Goal: Check status: Check status

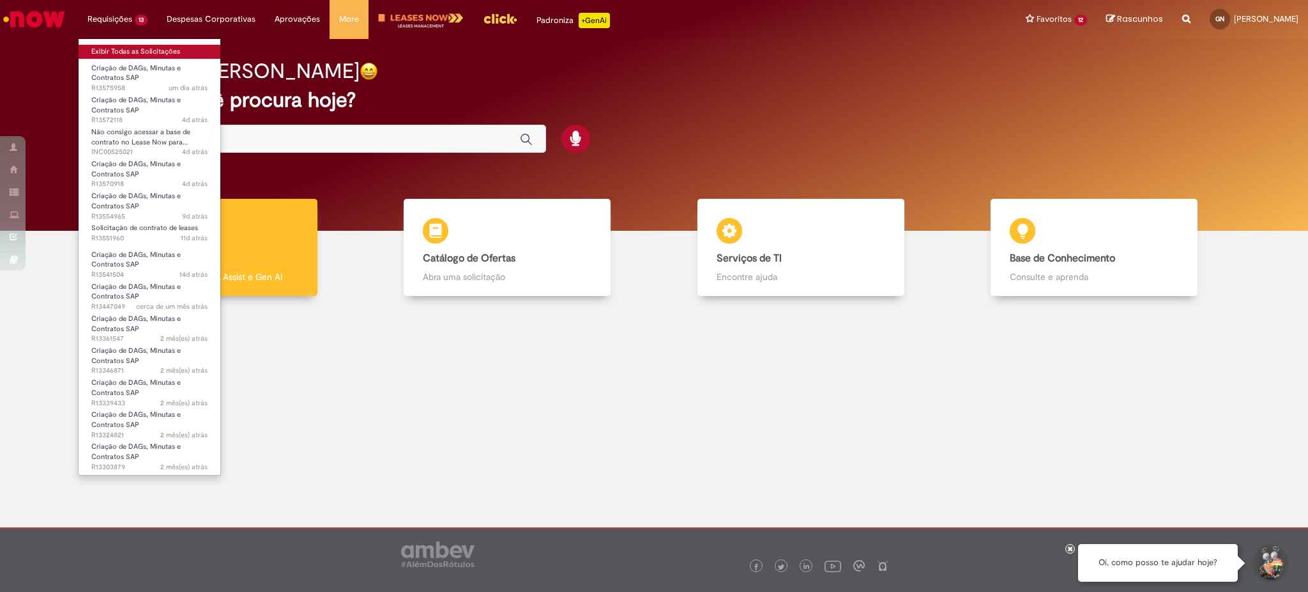
click at [131, 48] on link "Exibir Todas as Solicitações" at bounding box center [150, 52] width 142 height 14
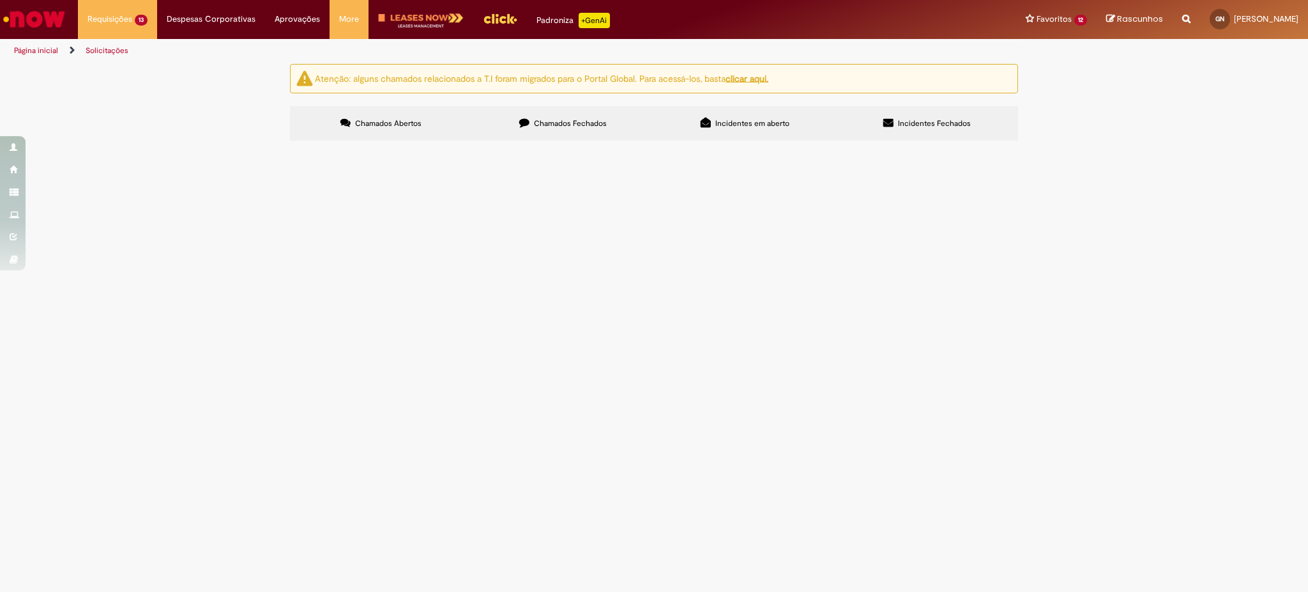
click at [0, 0] on input "Pesquisar" at bounding box center [0, 0] width 0 height 0
paste input "*********"
type input "*********"
click at [0, 0] on button "Pesquisar" at bounding box center [0, 0] width 0 height 0
click at [0, 0] on span "R13570918" at bounding box center [0, 0] width 0 height 0
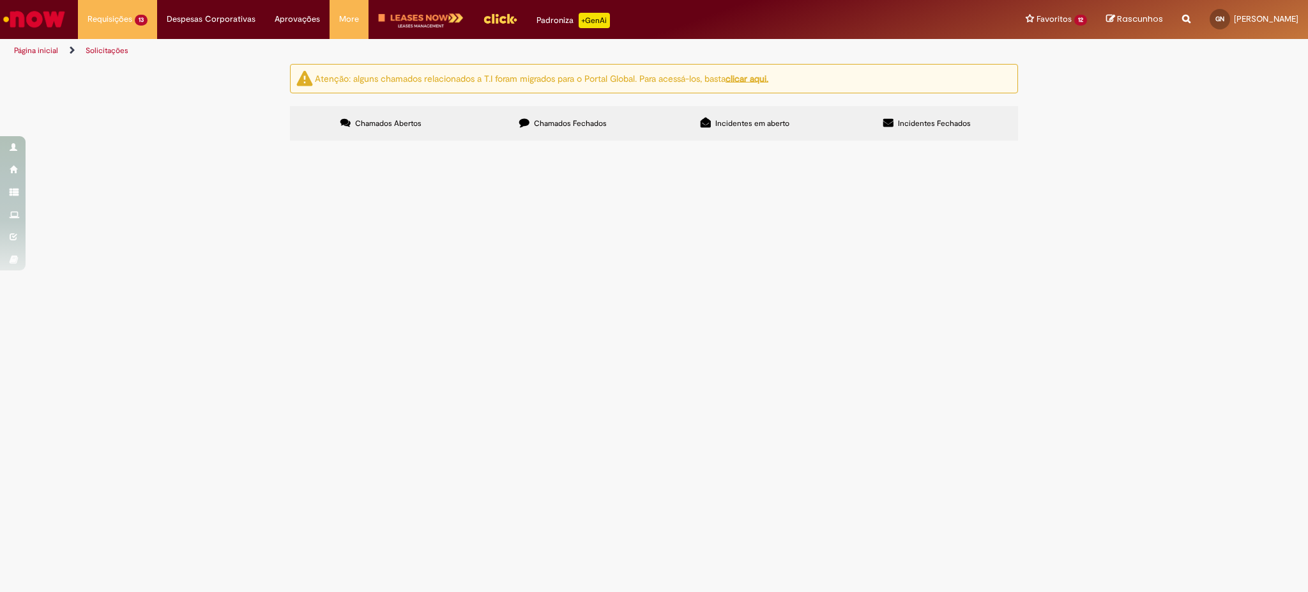
click at [0, 0] on td "R13570918" at bounding box center [0, 0] width 0 height 0
click at [0, 0] on span "R13570918" at bounding box center [0, 0] width 0 height 0
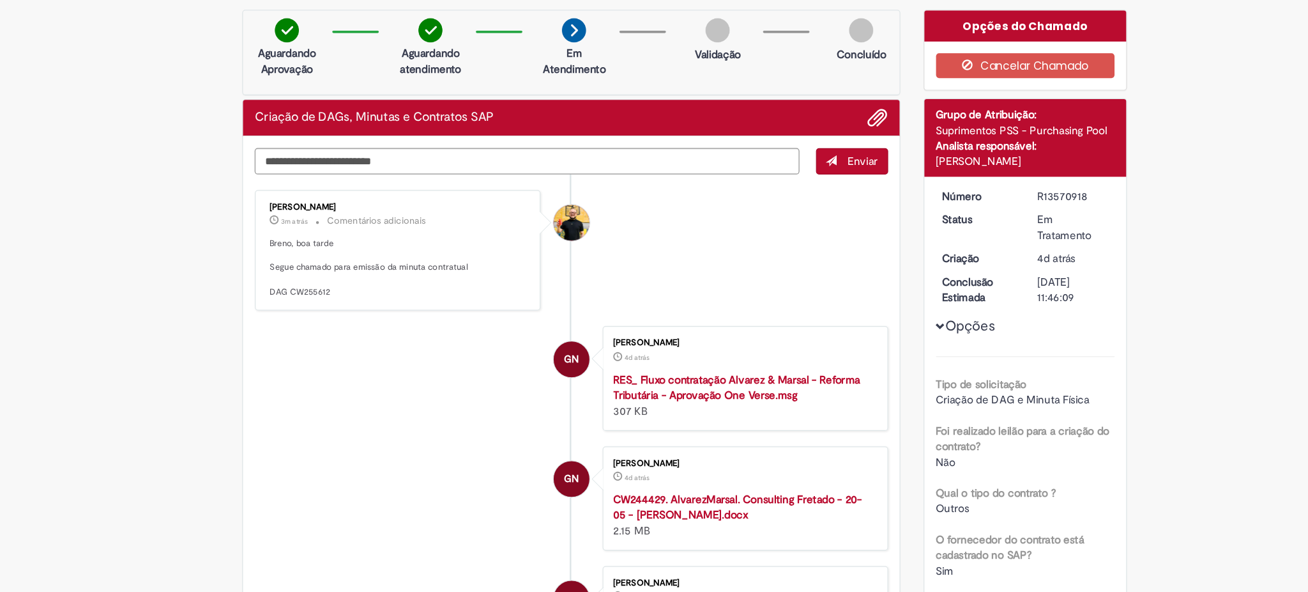
click at [342, 291] on p "Breno, boa tarde Segue chamado para emissão da minuta contratual DAG CW255612" at bounding box center [418, 276] width 213 height 50
copy p "CW255612"
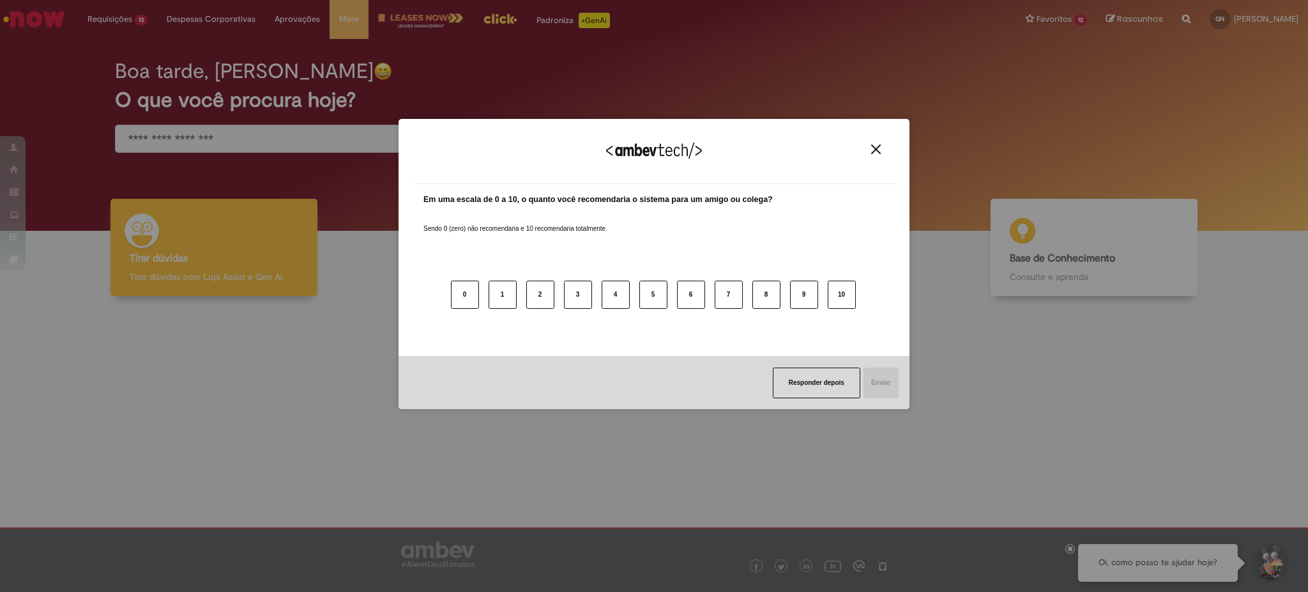
click at [887, 147] on div "Agradecemos seu feedback!" at bounding box center [654, 159] width 480 height 50
click at [885, 148] on div "Agradecemos seu feedback!" at bounding box center [654, 159] width 480 height 50
click at [879, 148] on img "Close" at bounding box center [876, 149] width 10 height 10
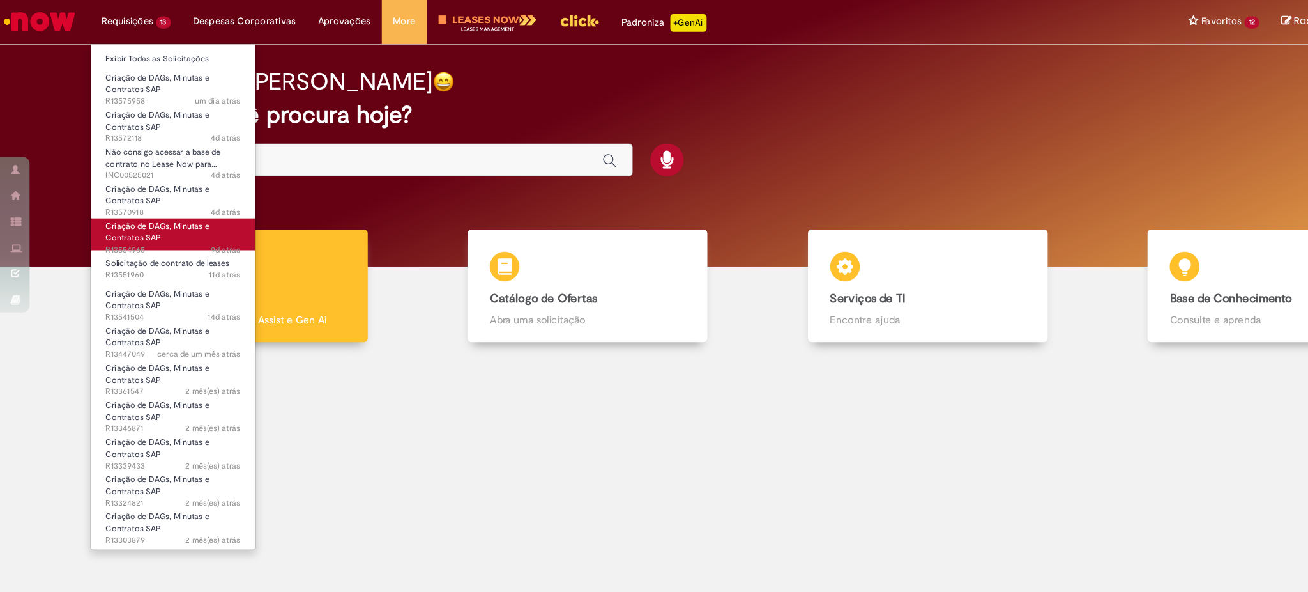
click at [136, 199] on span "Criação de DAGs, Minutas e Contratos SAP" at bounding box center [135, 201] width 89 height 20
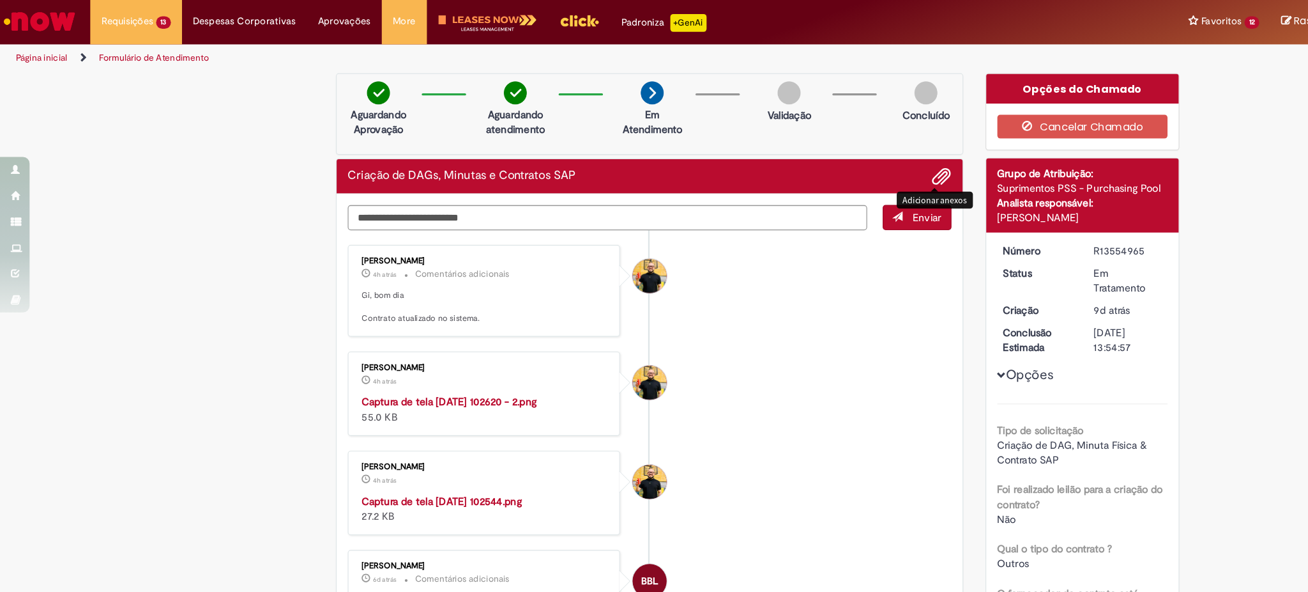
click at [806, 153] on span "Adicionar anexos" at bounding box center [813, 153] width 15 height 15
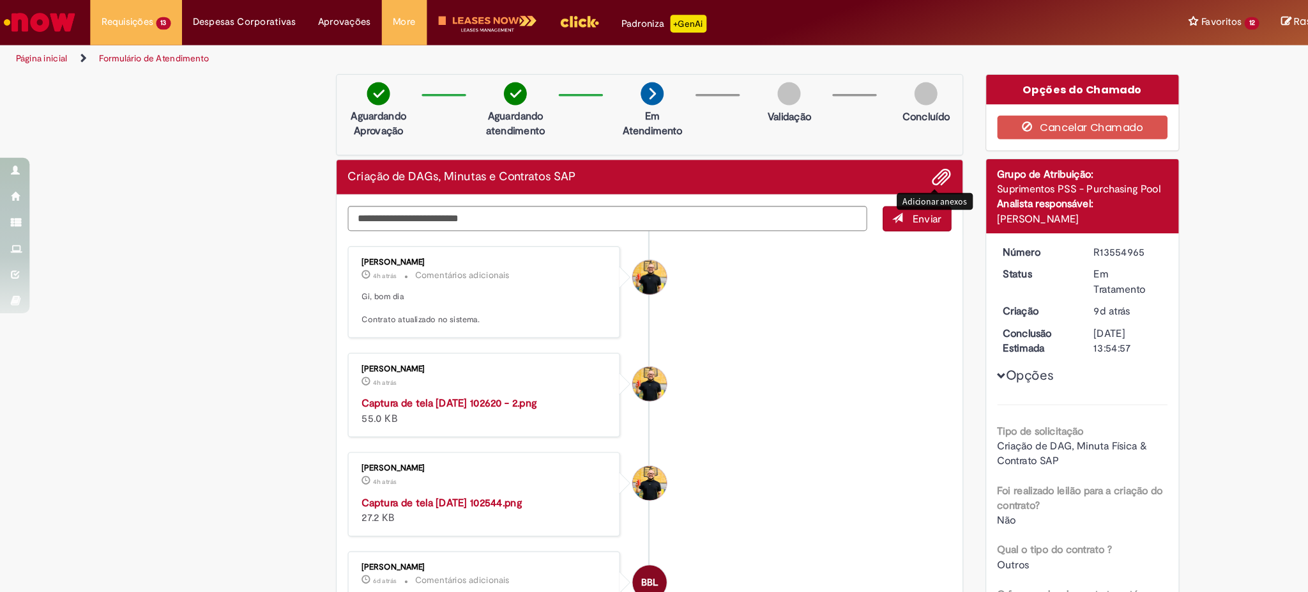
click at [811, 146] on span "Adicionar anexos" at bounding box center [813, 153] width 15 height 15
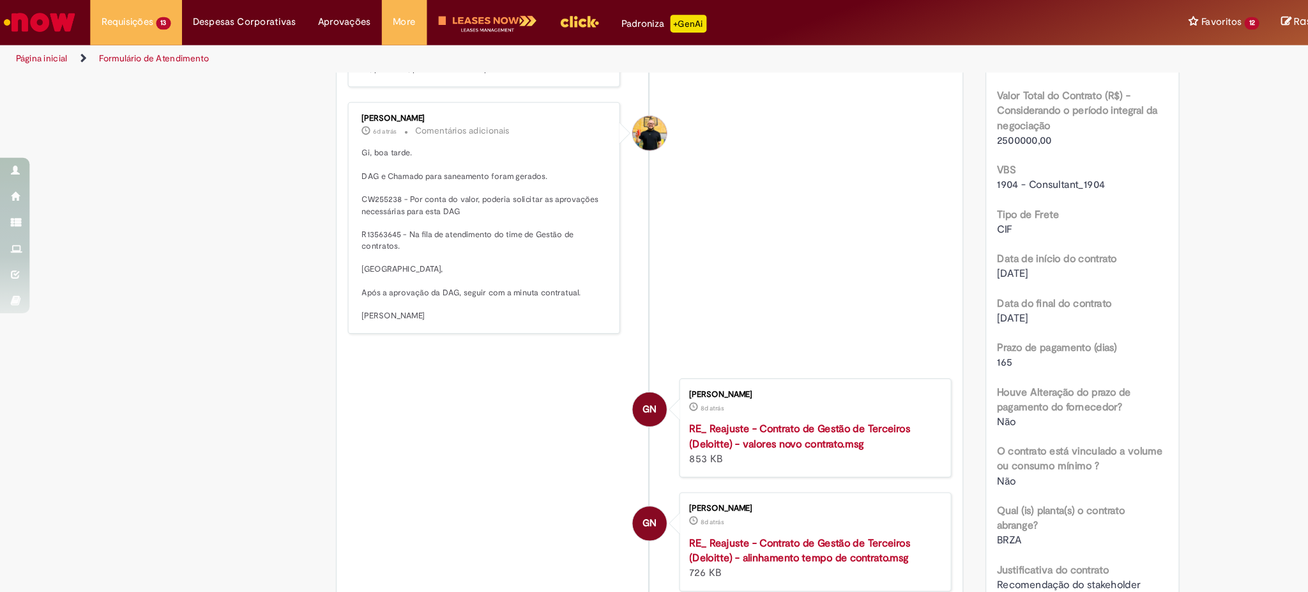
scroll to position [386, 0]
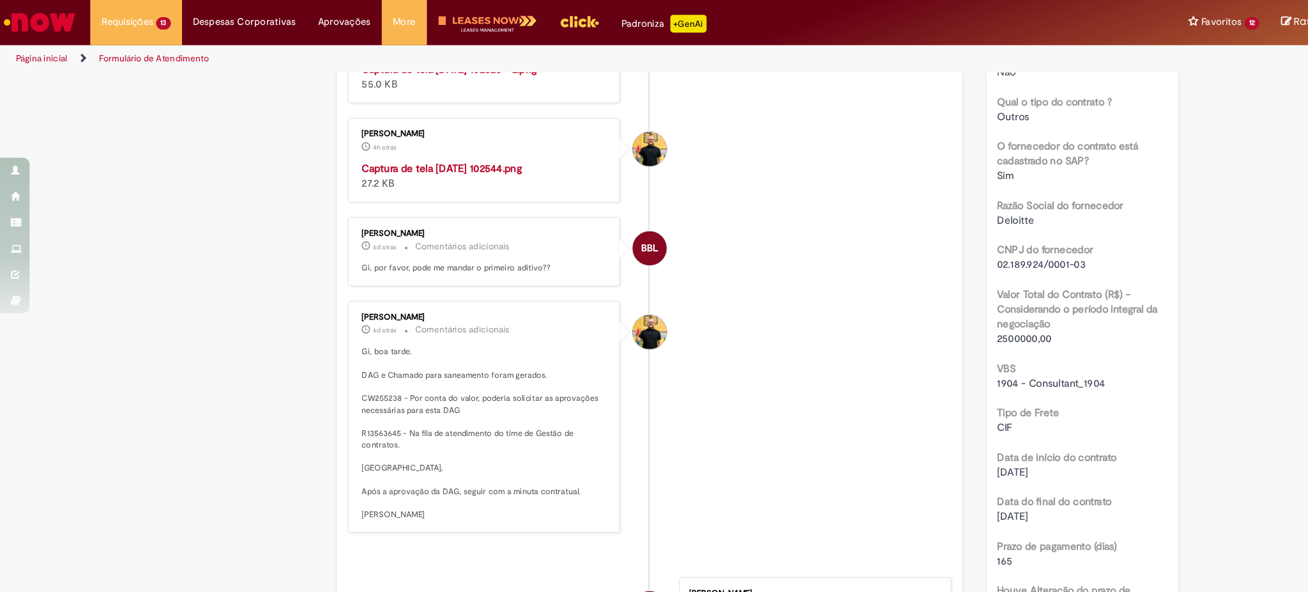
click at [446, 139] on img "Histórico de tíquete" at bounding box center [418, 139] width 213 height 0
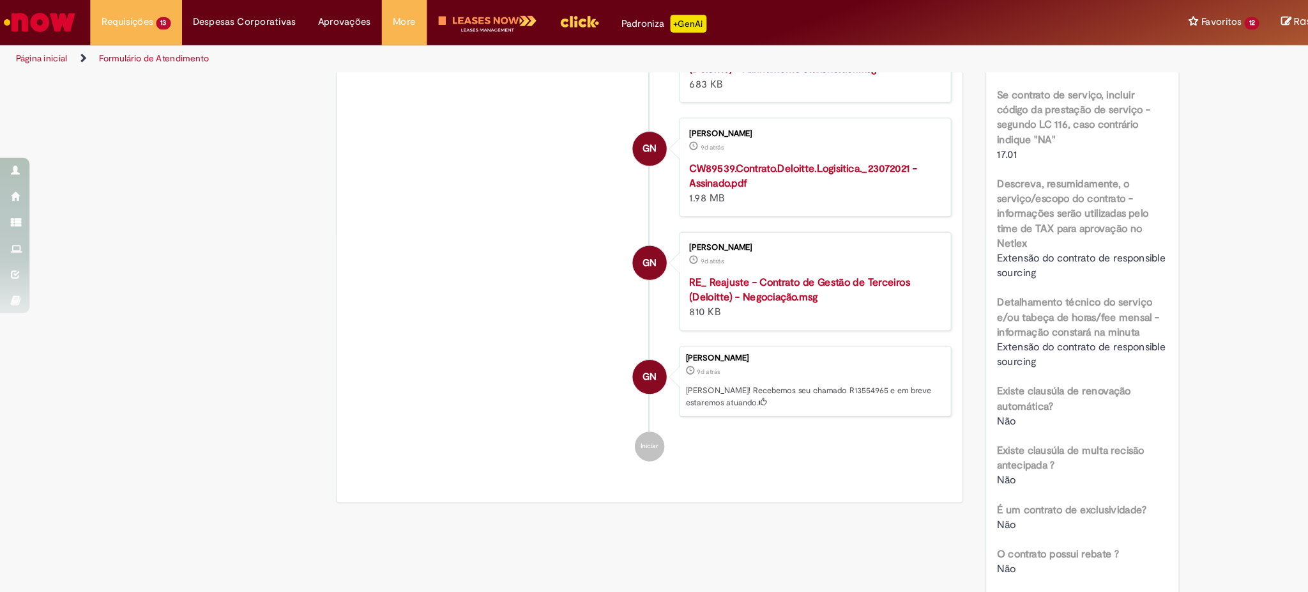
scroll to position [1122, 0]
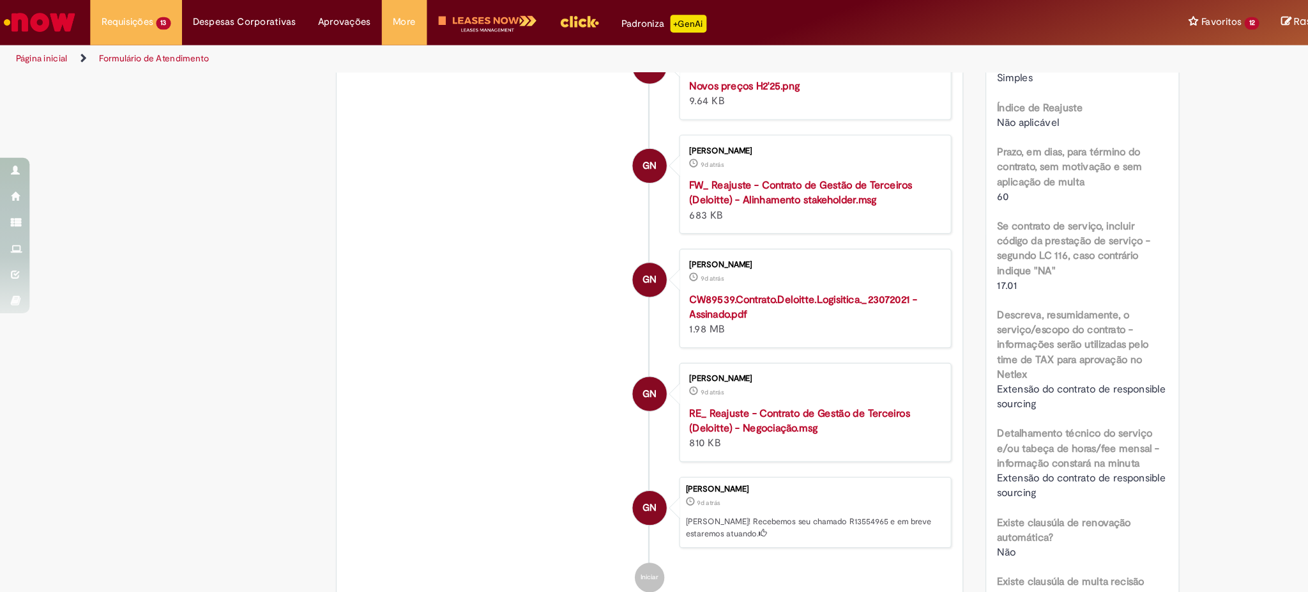
click at [648, 68] on img "Histórico de tíquete" at bounding box center [701, 68] width 213 height 0
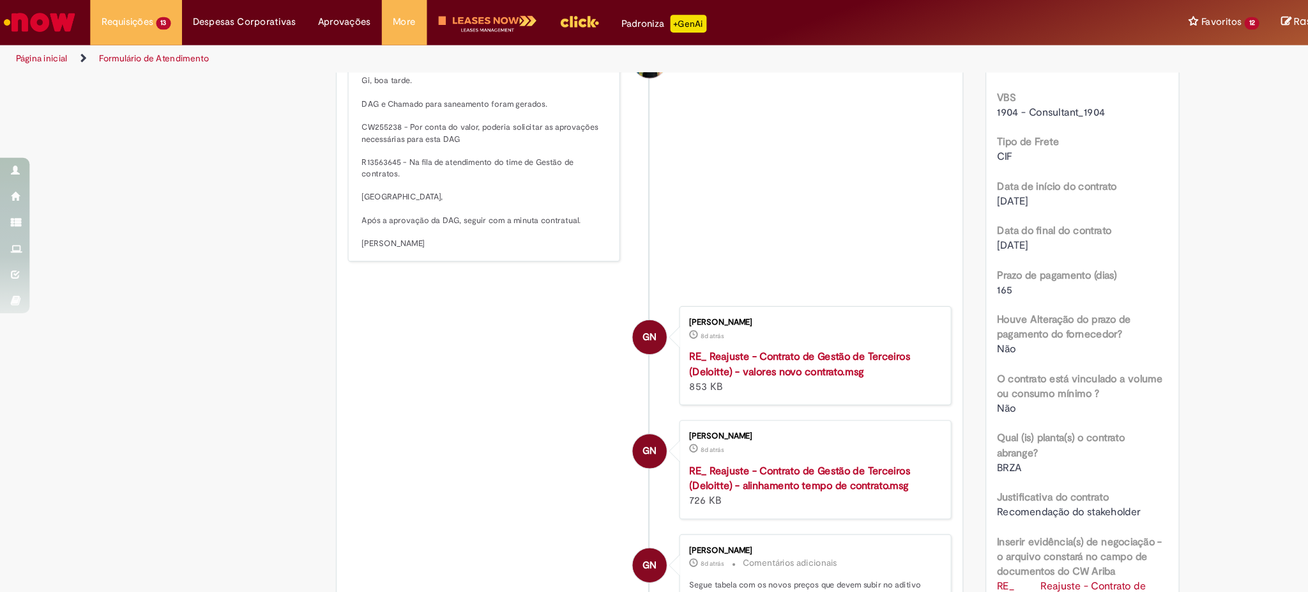
scroll to position [621, 0]
drag, startPoint x: 392, startPoint y: 340, endPoint x: 422, endPoint y: 353, distance: 32.9
click at [422, 215] on p "Gi, boa tarde. DAG e Chamado para saneamento foram gerados. CW255238 - Por cont…" at bounding box center [418, 139] width 213 height 151
click at [330, 215] on p "Gi, boa tarde. DAG e Chamado para saneamento foram gerados. CW255238 - Por cont…" at bounding box center [418, 139] width 213 height 151
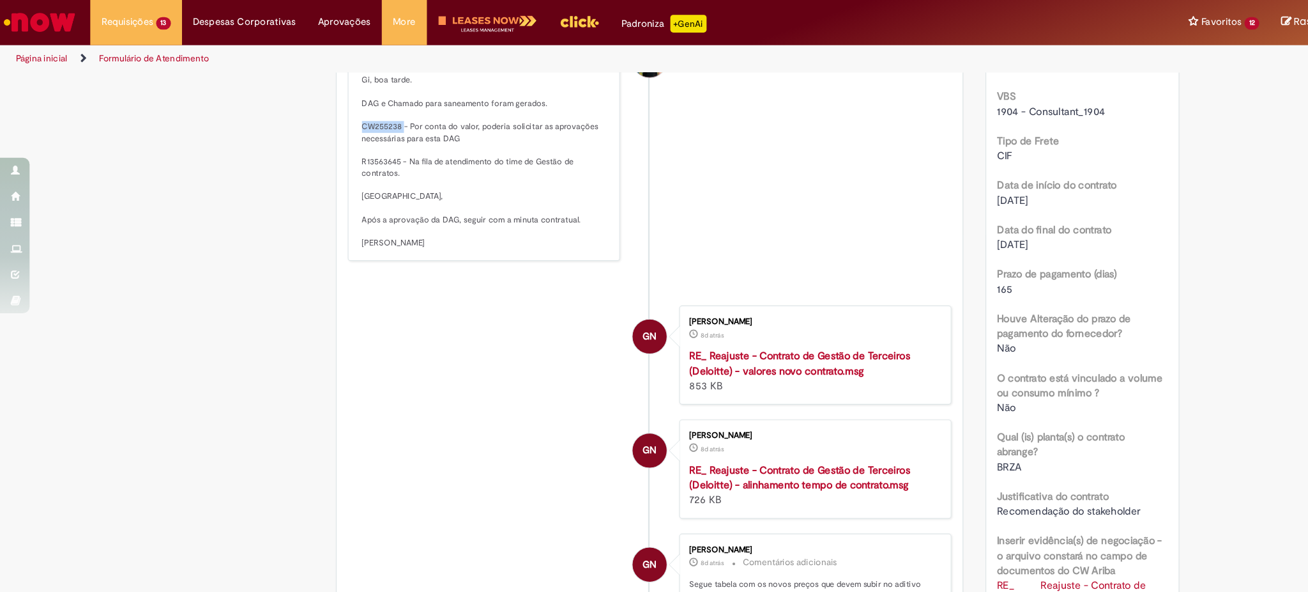
copy p "CW255238"
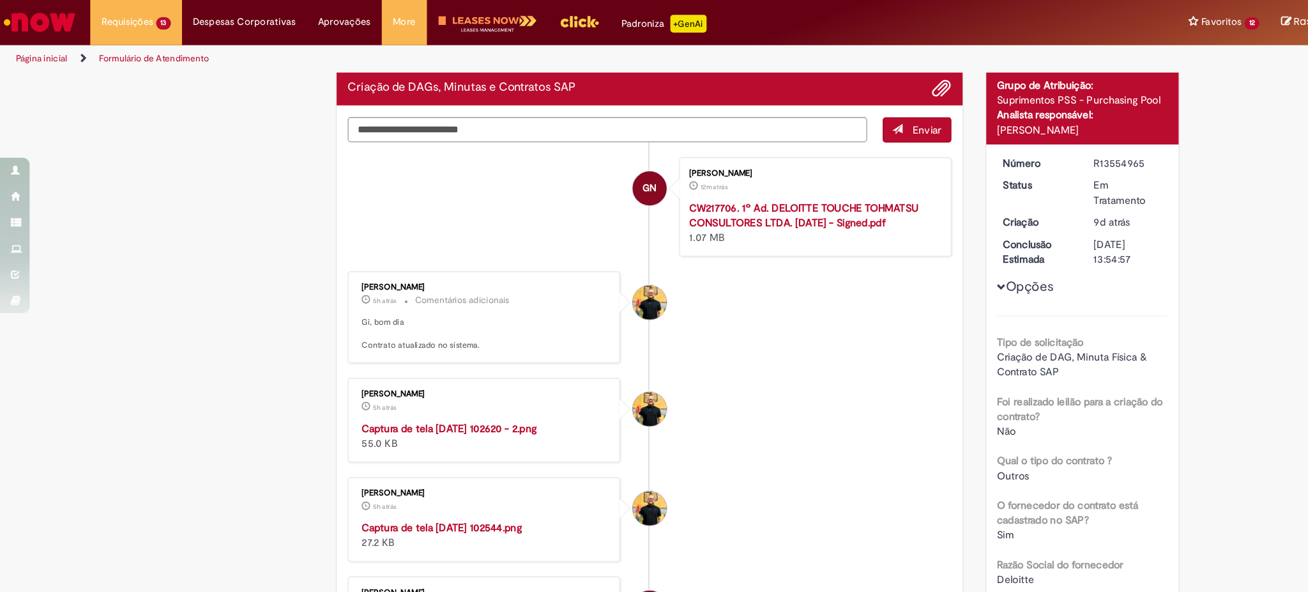
scroll to position [68, 0]
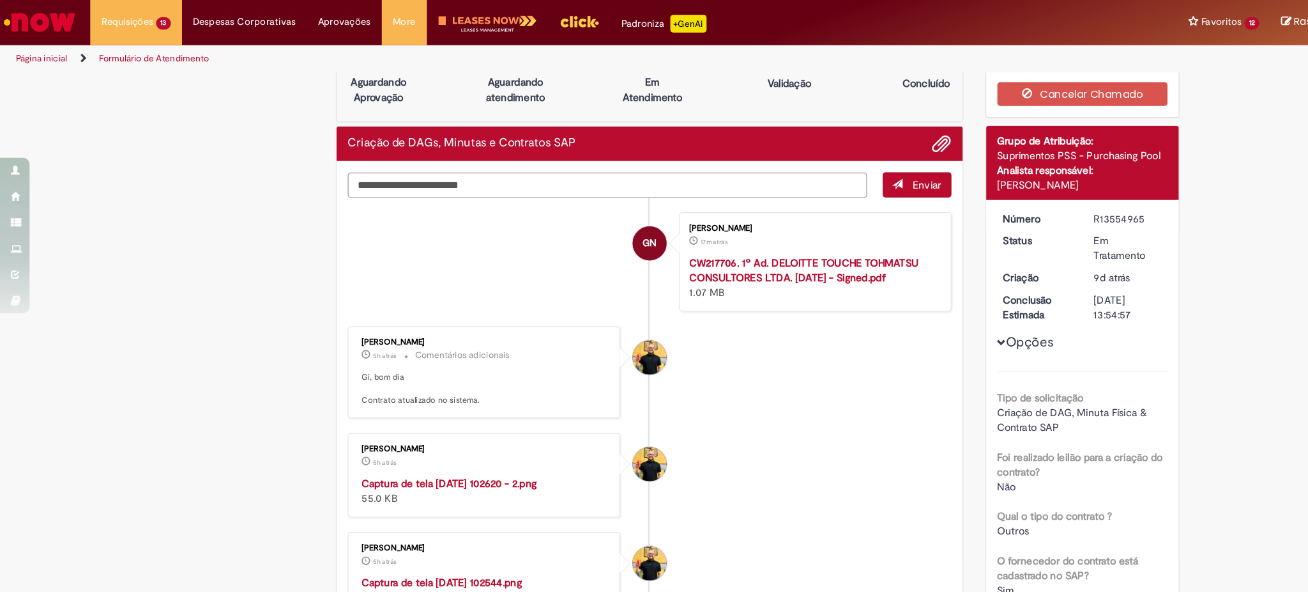
scroll to position [17, 0]
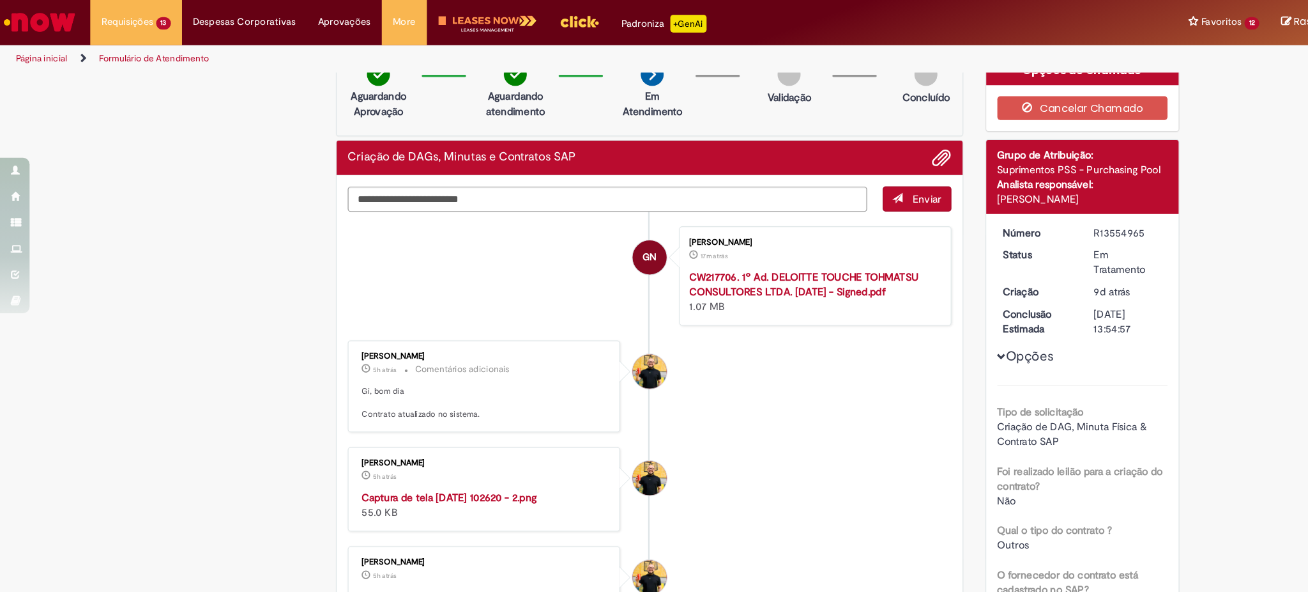
click at [979, 199] on div "R13554965" at bounding box center [973, 200] width 59 height 13
click at [971, 199] on div "R13554965" at bounding box center [973, 200] width 59 height 13
copy div "R13554965"
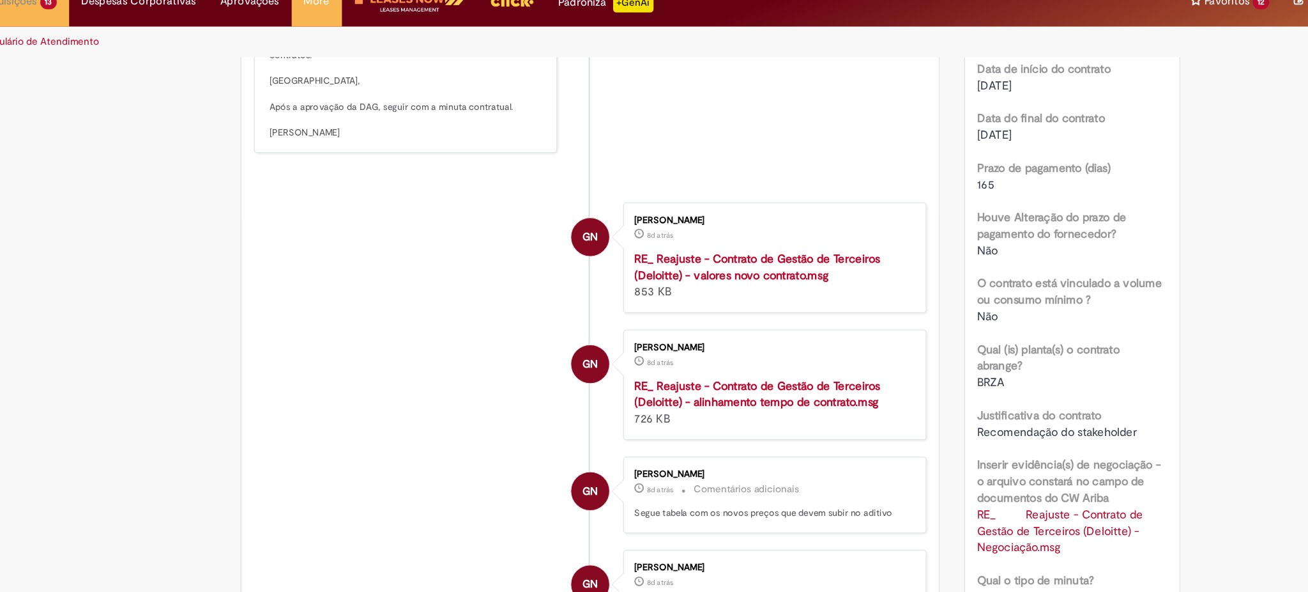
scroll to position [0, 0]
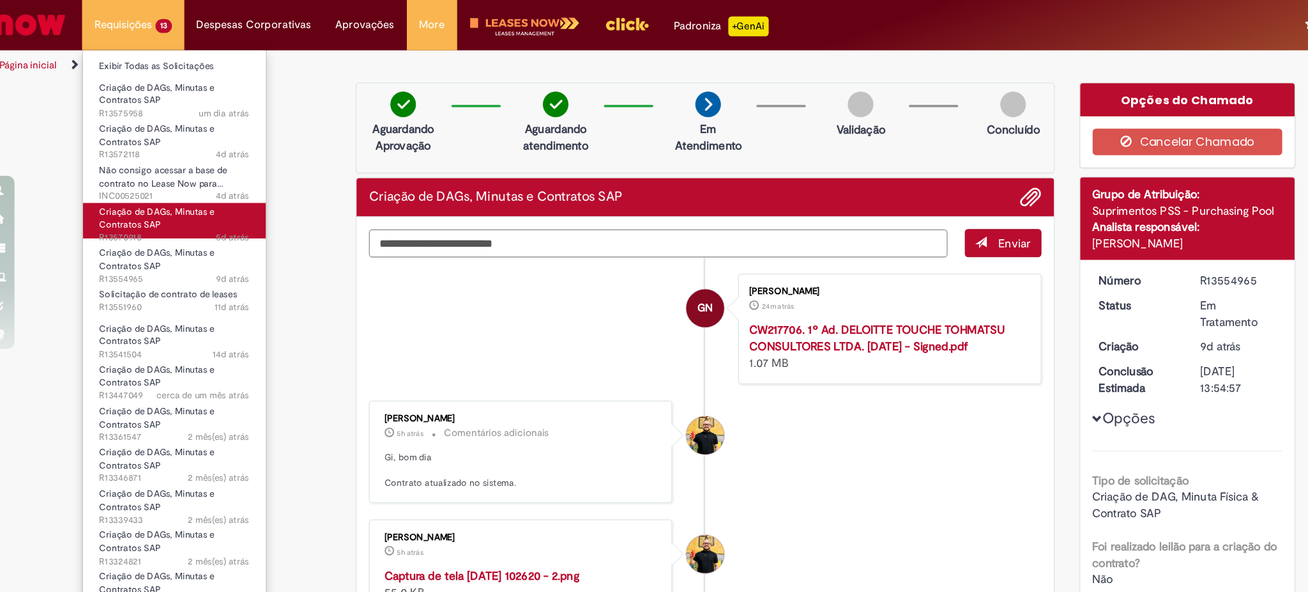
click at [146, 181] on span "5d atrás 5 dias atrás R13570918" at bounding box center [149, 184] width 116 height 10
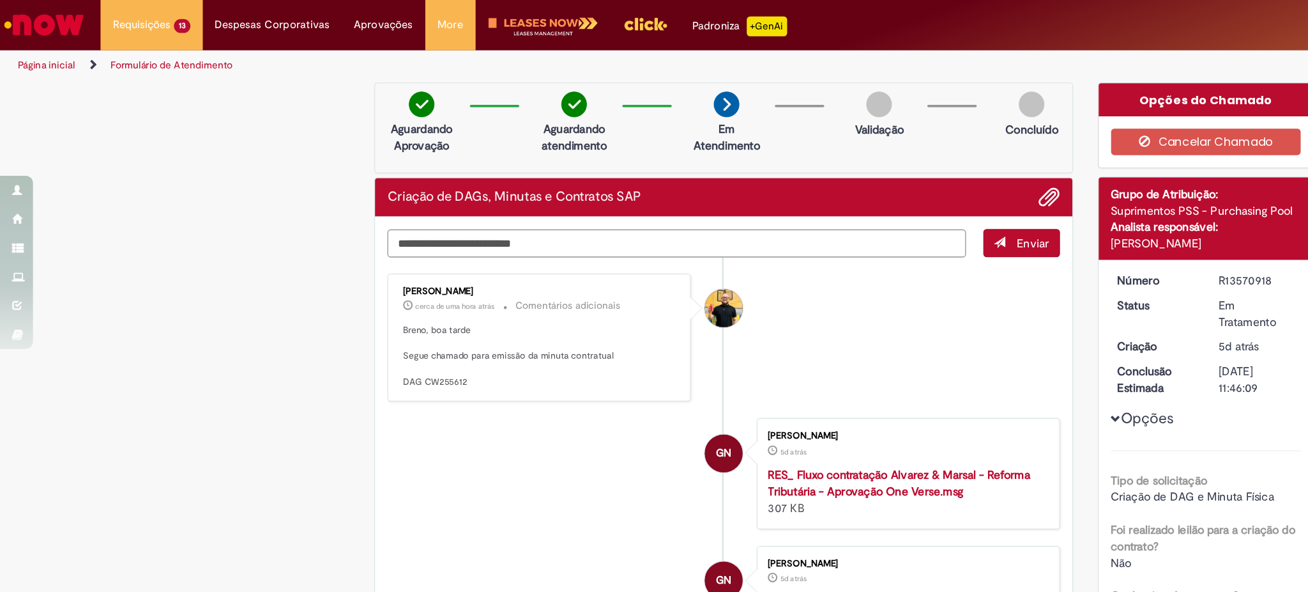
click at [392, 354] on li "GN Giovanna Ferreira Nicolini 5d atrás 5 dias atrás RES_ Fluxo contratação Alva…" at bounding box center [560, 367] width 521 height 86
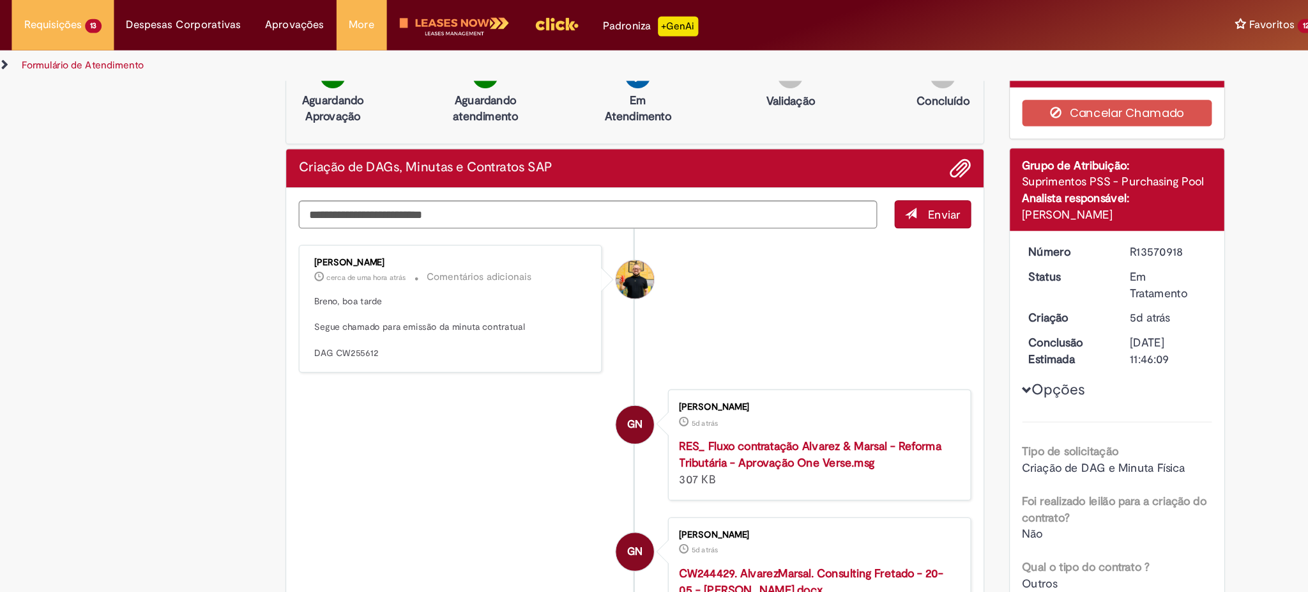
scroll to position [22, 0]
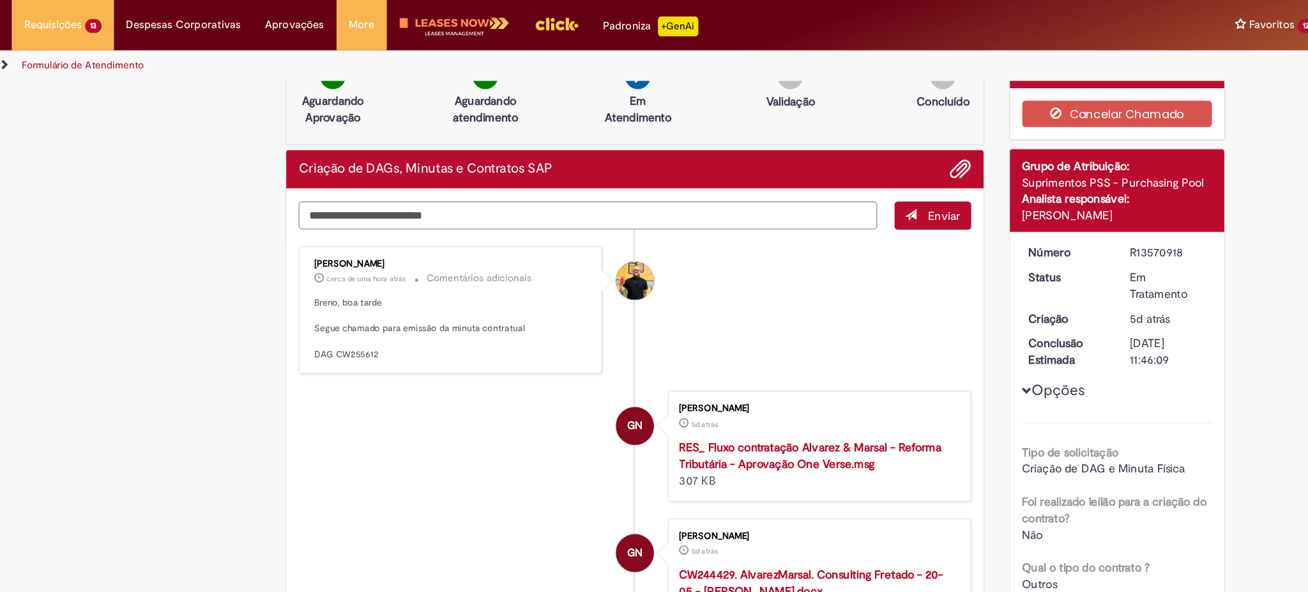
click at [342, 273] on p "Breno, boa tarde Segue chamado para emissão da minuta contratual DAG CW255612" at bounding box center [418, 254] width 213 height 50
copy p "CW255612"
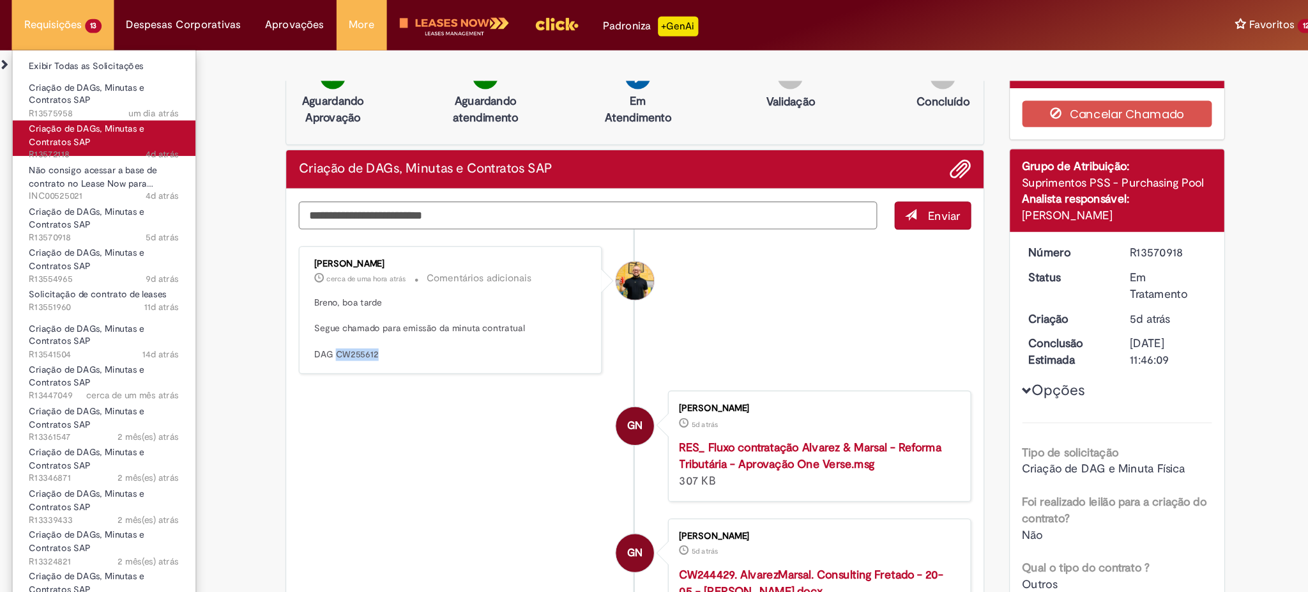
click at [134, 107] on span "Criação de DAGs, Minutas e Contratos SAP" at bounding box center [135, 105] width 89 height 20
